Goal: Task Accomplishment & Management: Use online tool/utility

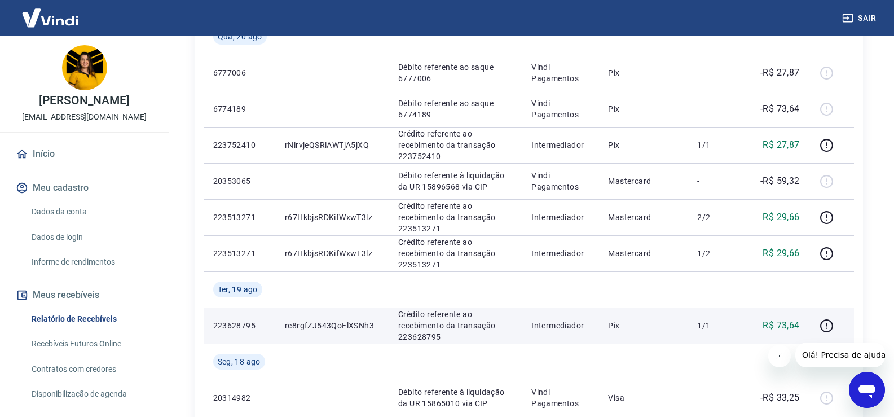
scroll to position [395, 0]
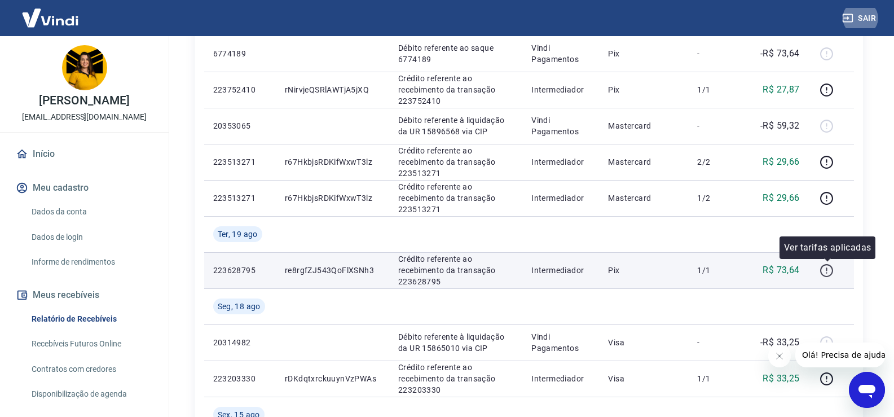
click at [834, 264] on icon "button" at bounding box center [827, 270] width 14 height 14
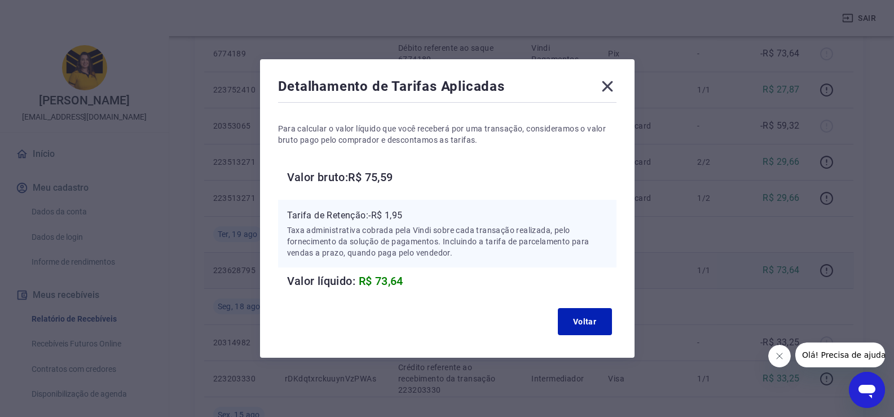
click at [613, 89] on icon at bounding box center [607, 86] width 11 height 11
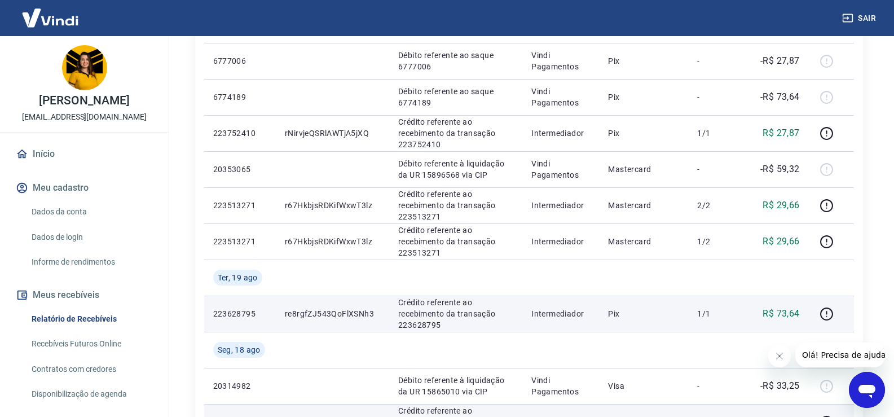
scroll to position [338, 0]
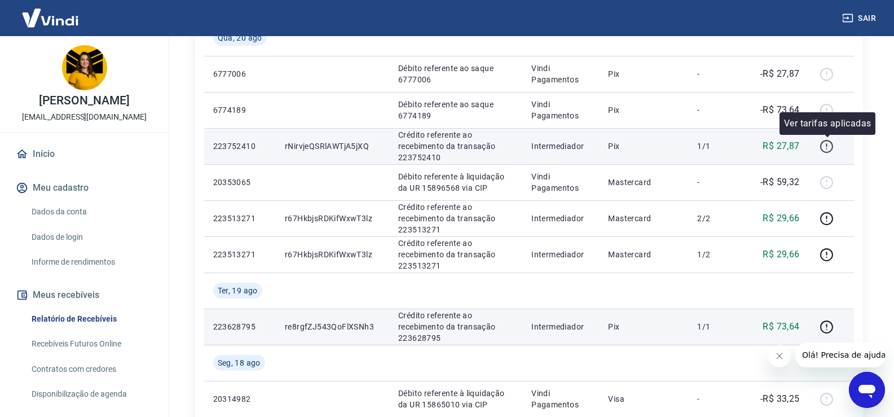
click at [830, 147] on icon "button" at bounding box center [827, 146] width 14 height 14
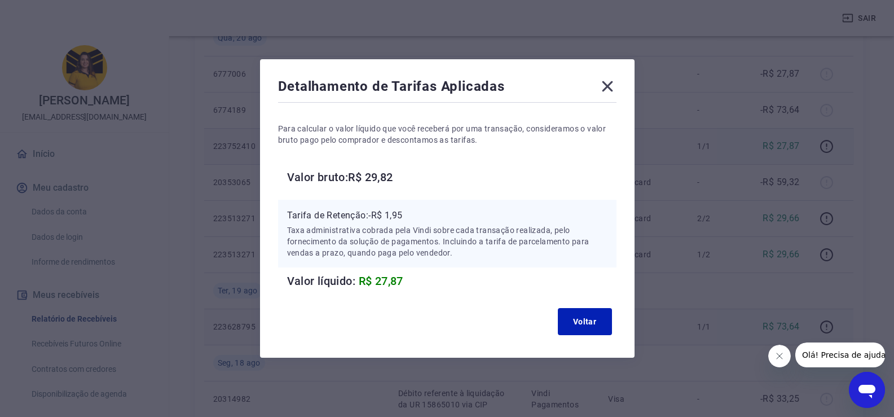
click at [616, 91] on icon at bounding box center [607, 86] width 18 height 18
